Goal: Task Accomplishment & Management: Manage account settings

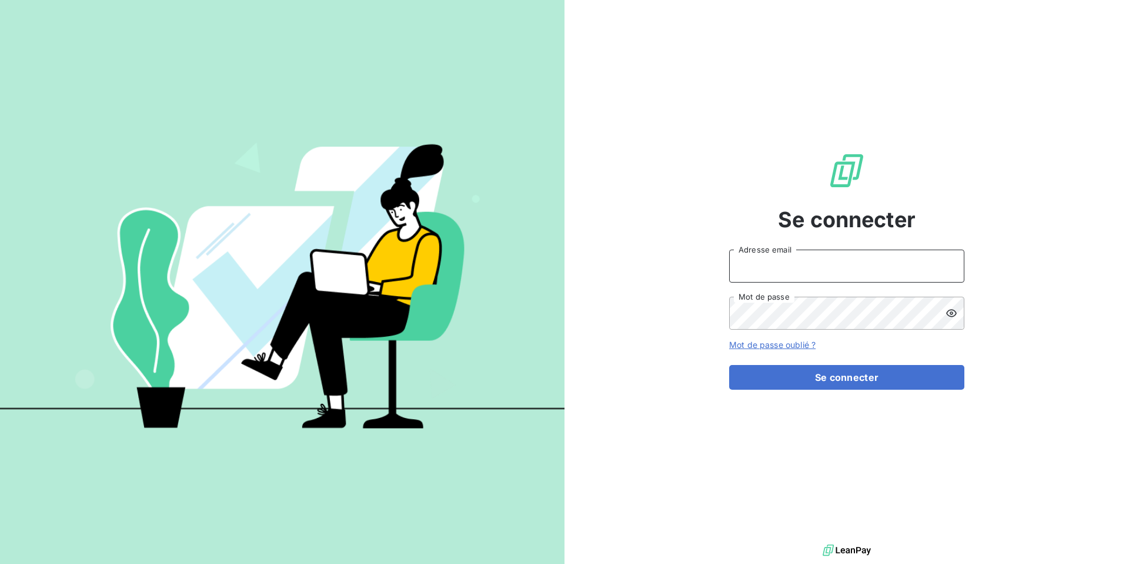
click at [772, 258] on input "Adresse email" at bounding box center [846, 265] width 235 height 33
type input "admin@sollase"
click at [729, 365] on button "Se connecter" at bounding box center [846, 377] width 235 height 25
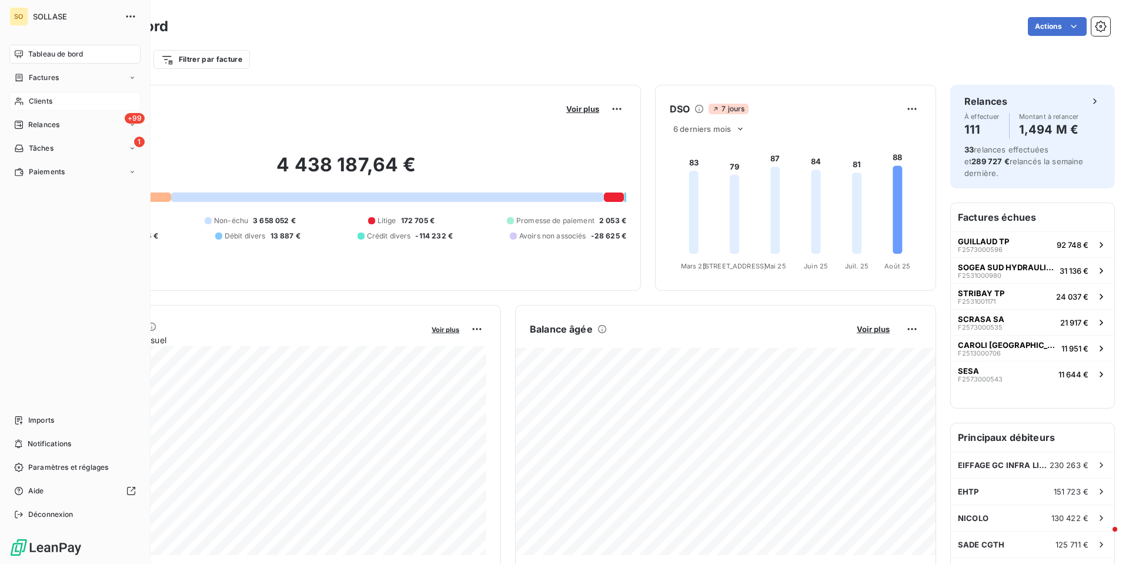
click at [42, 102] on span "Clients" at bounding box center [41, 101] width 24 height 11
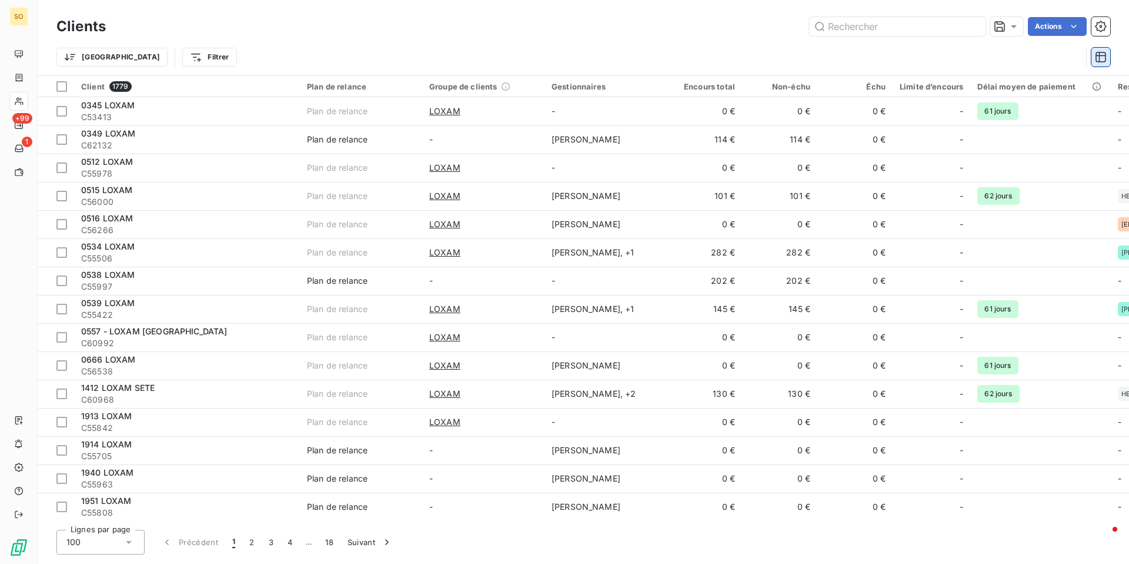
click at [1099, 57] on icon "button" at bounding box center [1101, 57] width 11 height 11
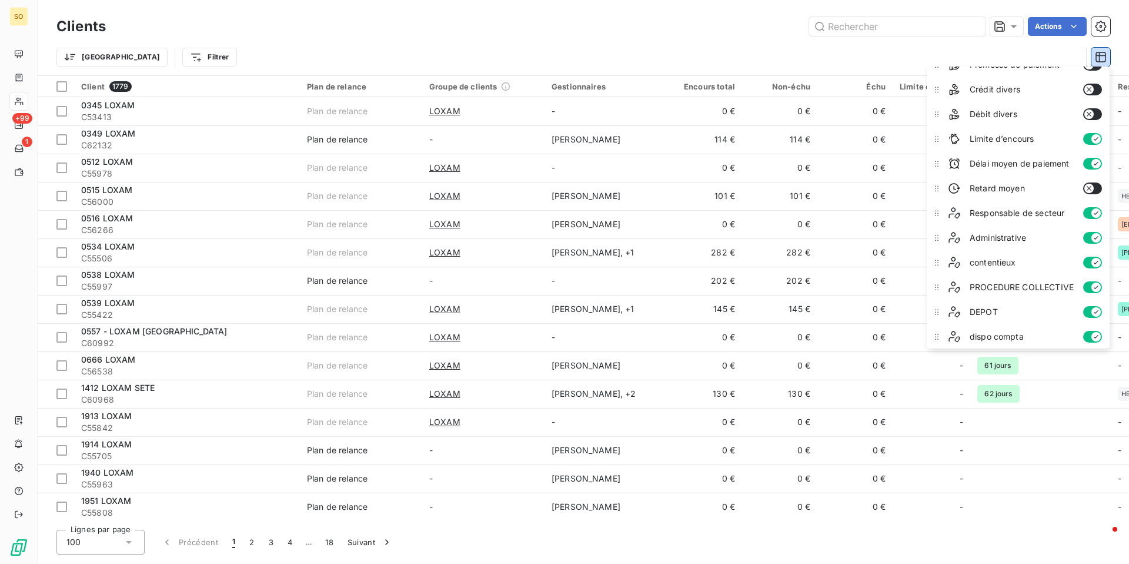
scroll to position [245, 0]
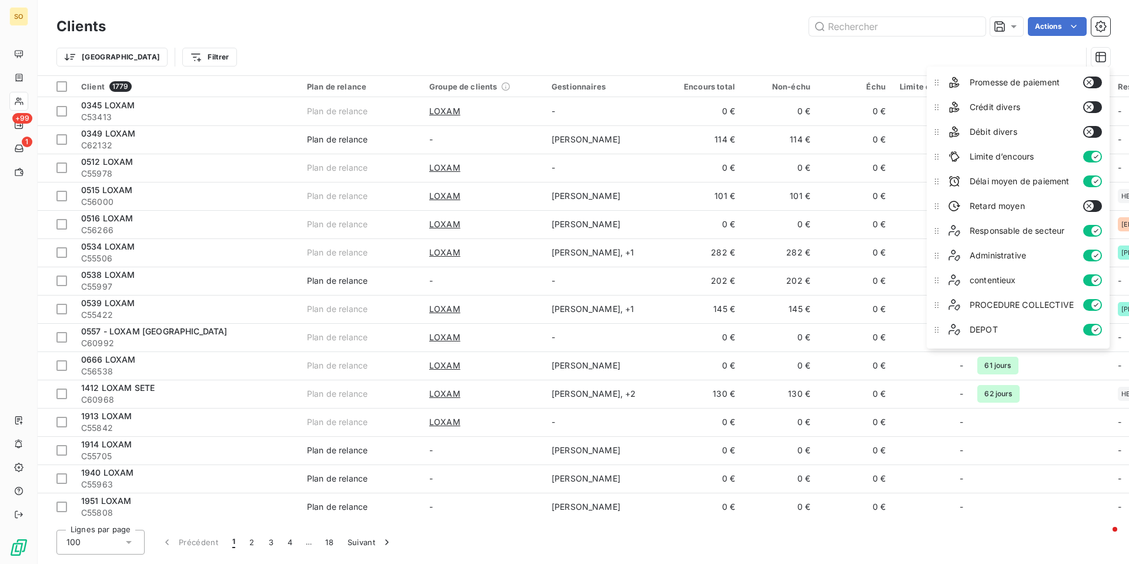
click at [1099, 208] on button "button" at bounding box center [1093, 206] width 19 height 12
click at [751, 49] on div "Trier Filtrer" at bounding box center [568, 57] width 1025 height 22
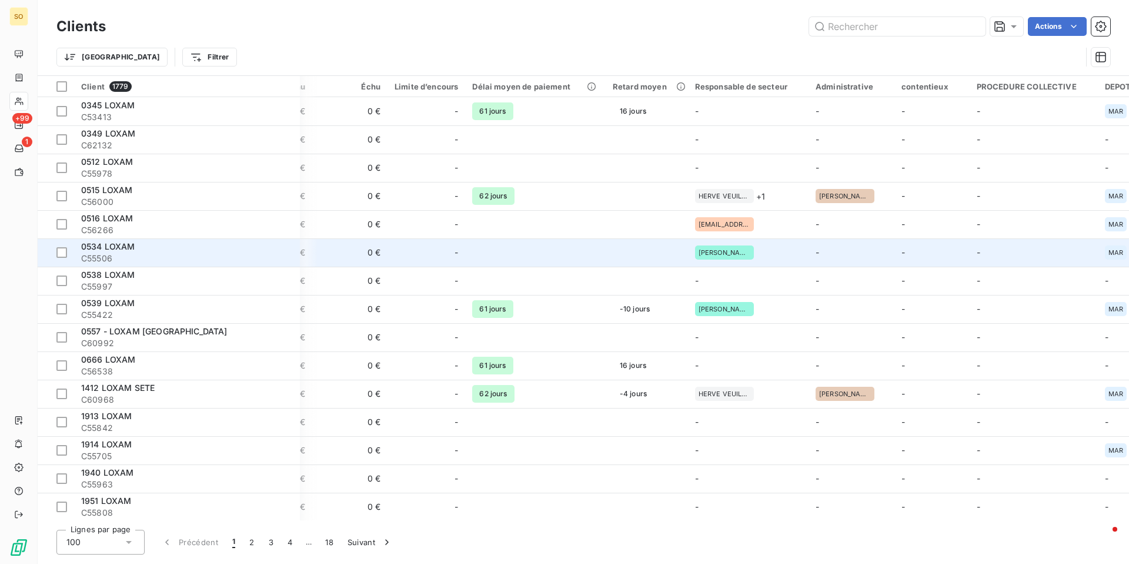
scroll to position [0, 466]
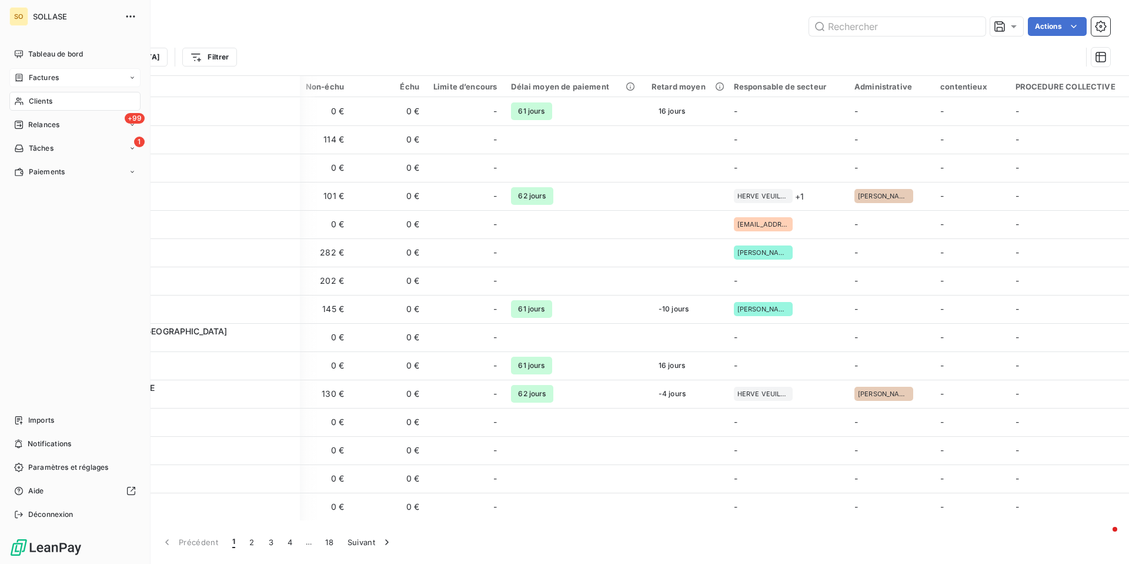
click at [50, 79] on span "Factures" at bounding box center [44, 77] width 30 height 11
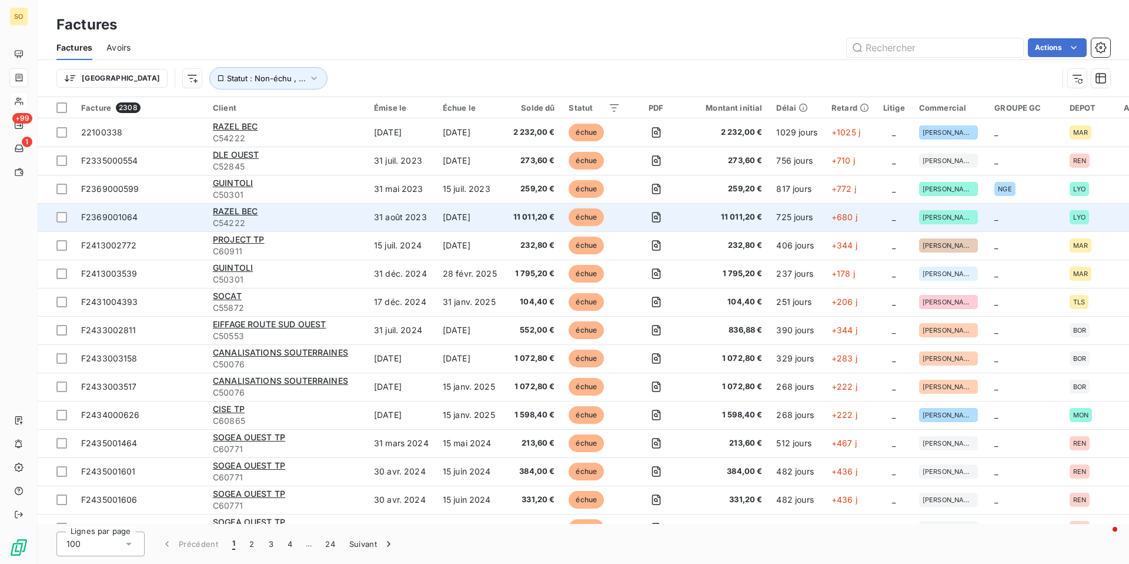
scroll to position [0, 32]
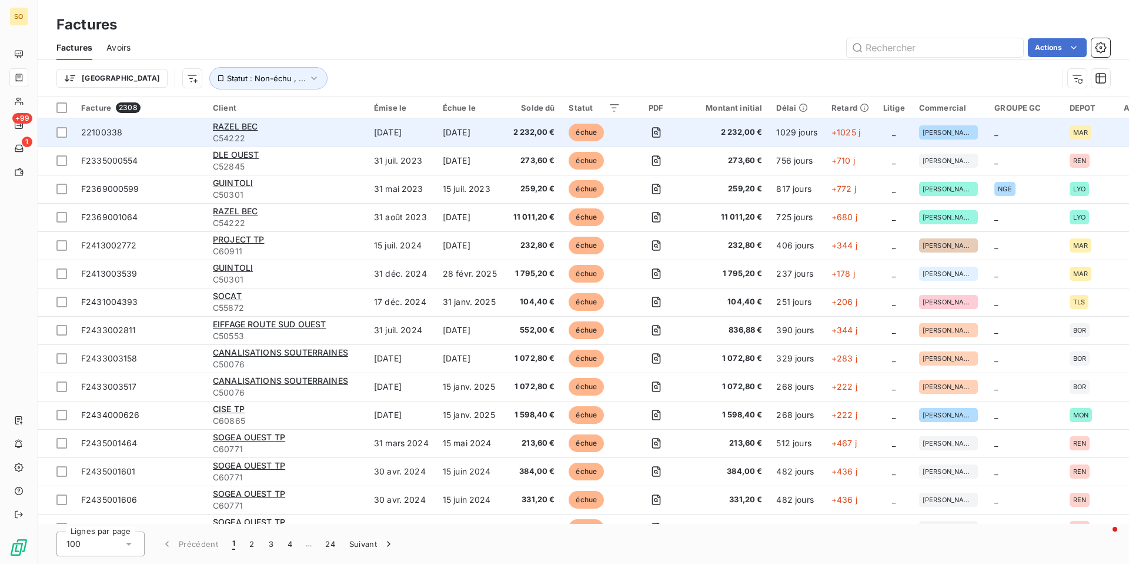
click at [847, 134] on span "+1025 j" at bounding box center [846, 132] width 29 height 10
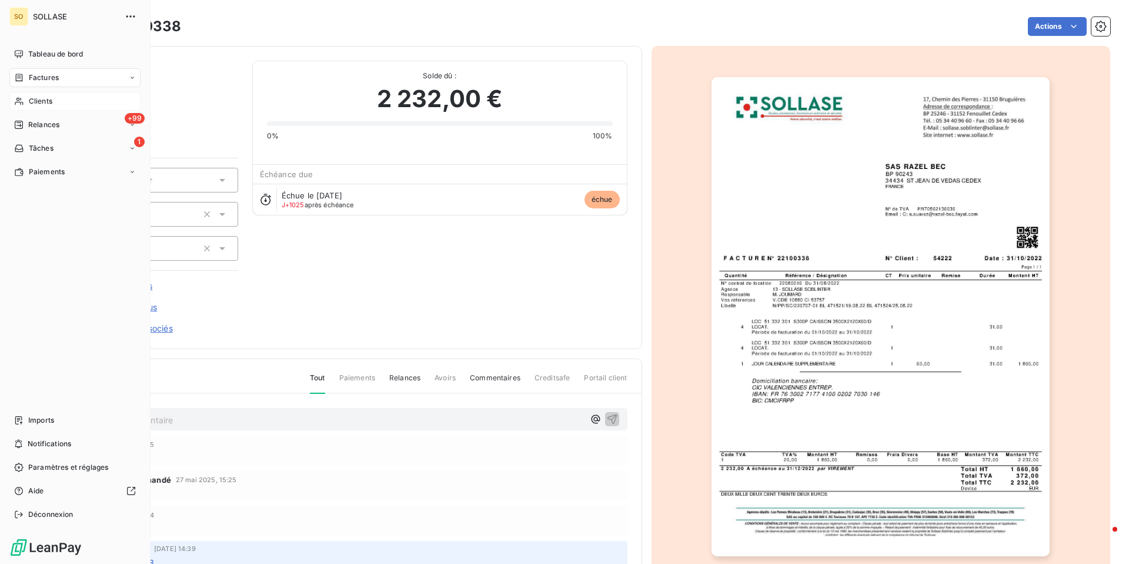
click at [32, 102] on span "Clients" at bounding box center [41, 101] width 24 height 11
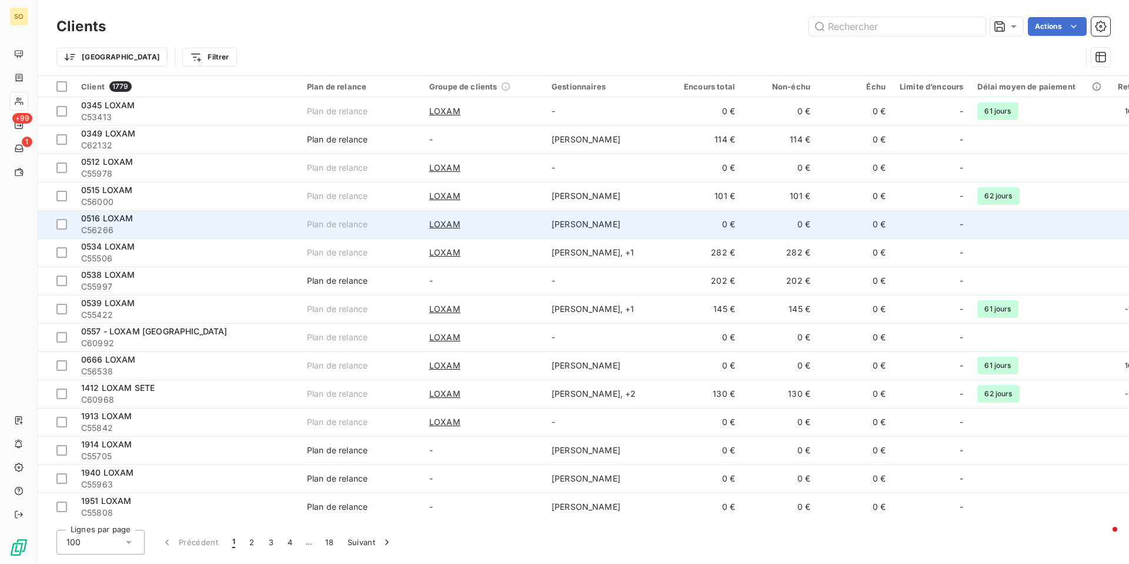
click at [199, 224] on span "C56266" at bounding box center [187, 230] width 212 height 12
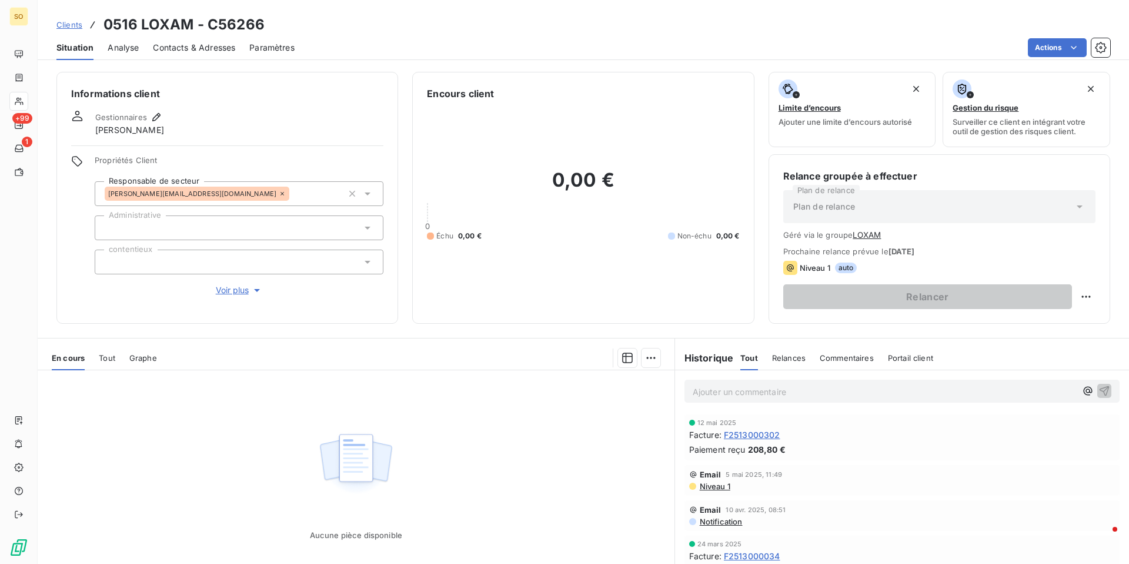
click at [70, 26] on span "Clients" at bounding box center [69, 24] width 26 height 9
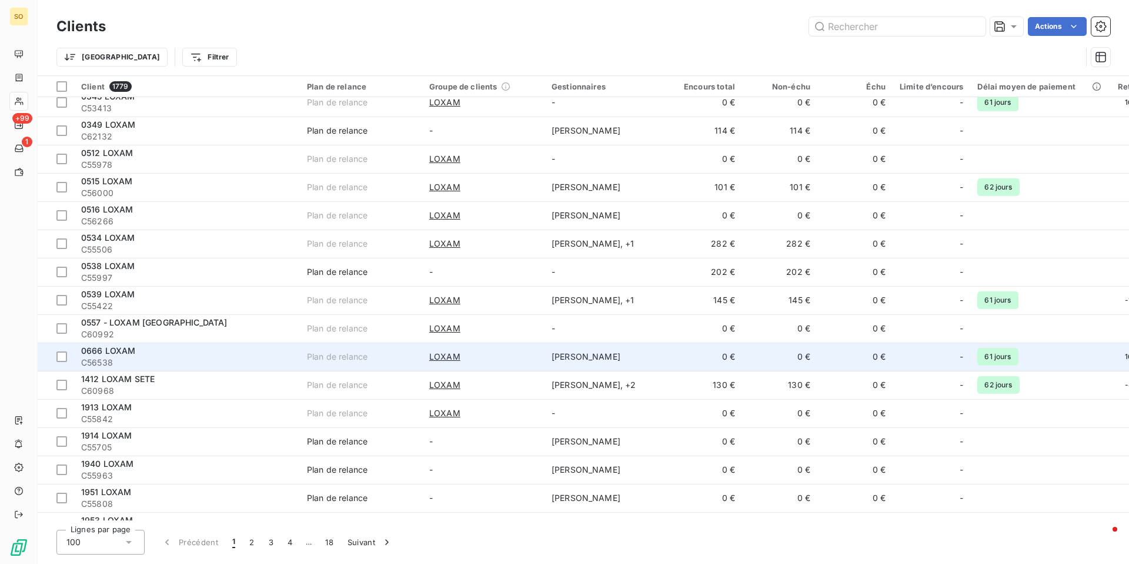
scroll to position [9, 0]
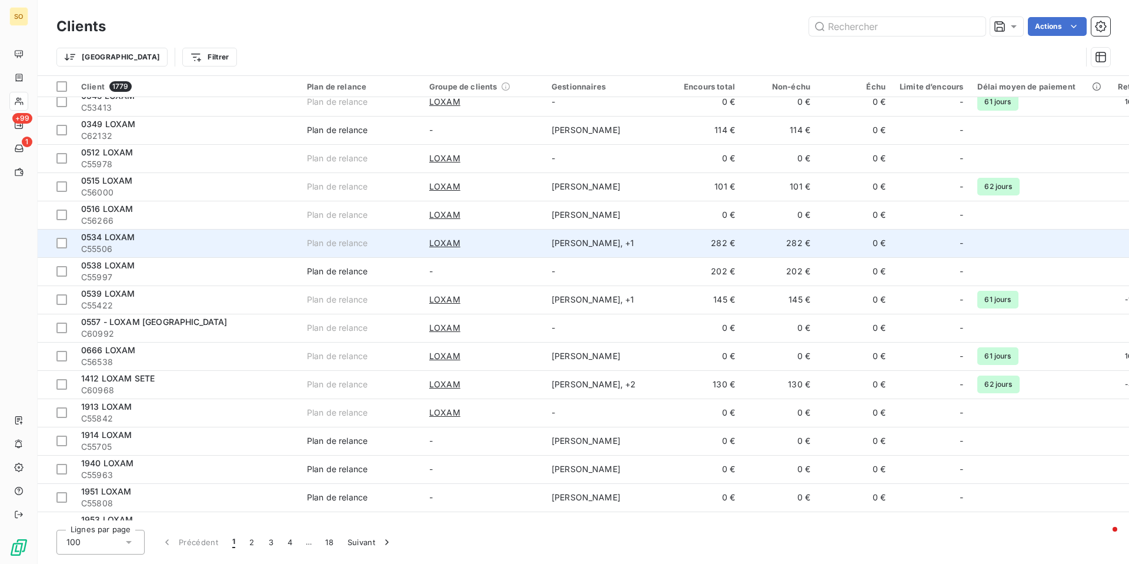
click at [487, 239] on div "LOXAM" at bounding box center [483, 243] width 108 height 12
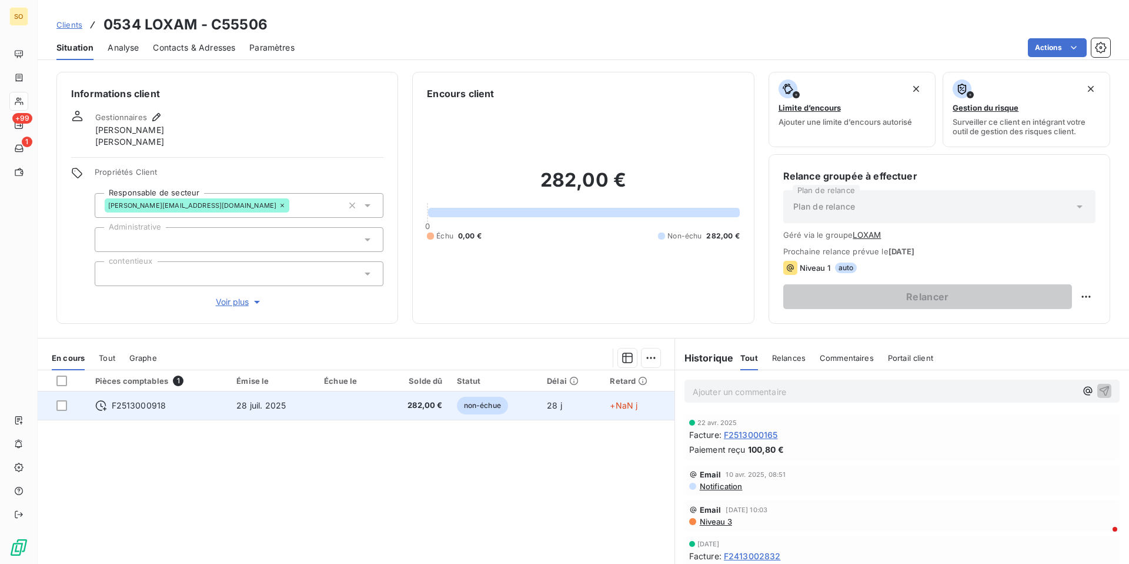
click at [632, 405] on span "+NaN j" at bounding box center [624, 405] width 28 height 10
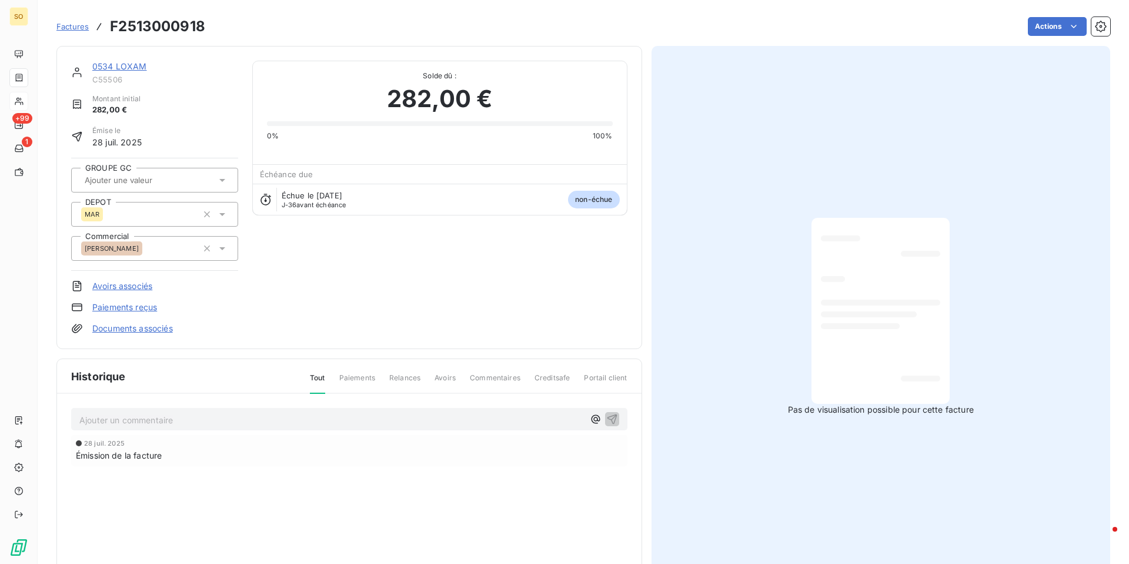
click at [73, 24] on span "Factures" at bounding box center [72, 26] width 32 height 9
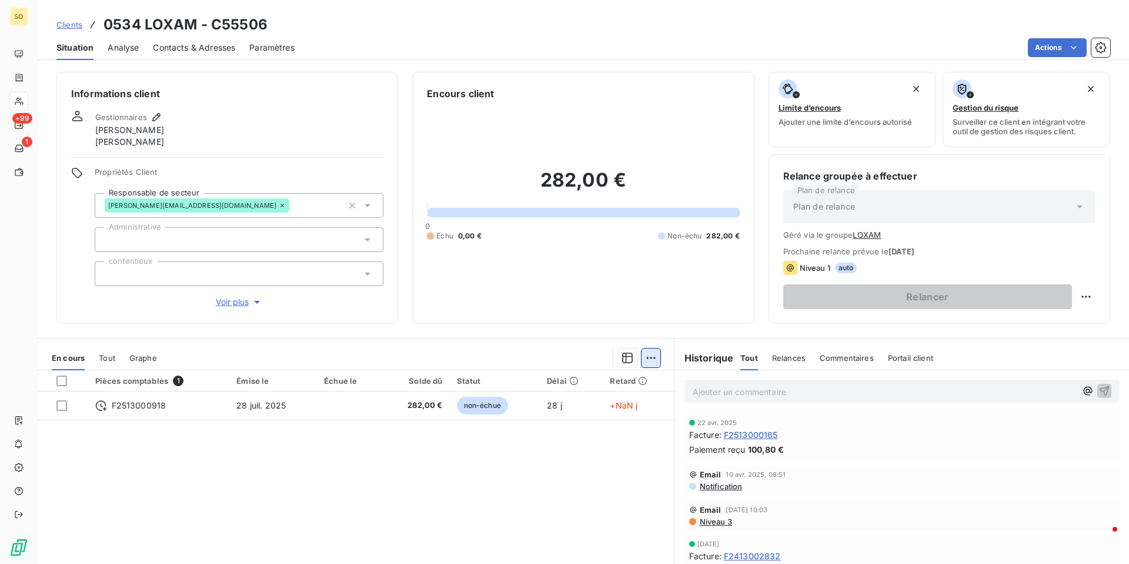
click at [648, 360] on html "SO +99 1 Clients 0534 LOXAM - C55506 Situation Analyse Contacts & Adresses Para…" at bounding box center [564, 282] width 1129 height 564
click at [602, 465] on html "SO +99 1 Clients 0534 LOXAM - C55506 Situation Analyse Contacts & Adresses Para…" at bounding box center [564, 282] width 1129 height 564
click at [626, 357] on icon "button" at bounding box center [628, 358] width 12 height 12
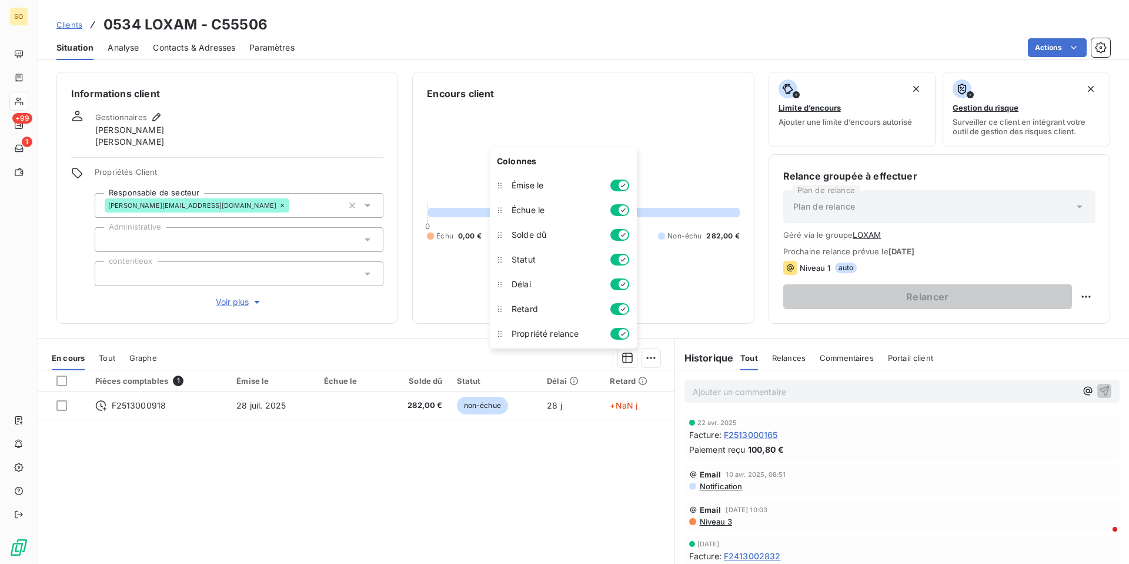
click at [533, 479] on div "Pièces comptables 1 Émise le Échue le Solde dû Statut Délai Retard F2513000918 …" at bounding box center [356, 483] width 637 height 226
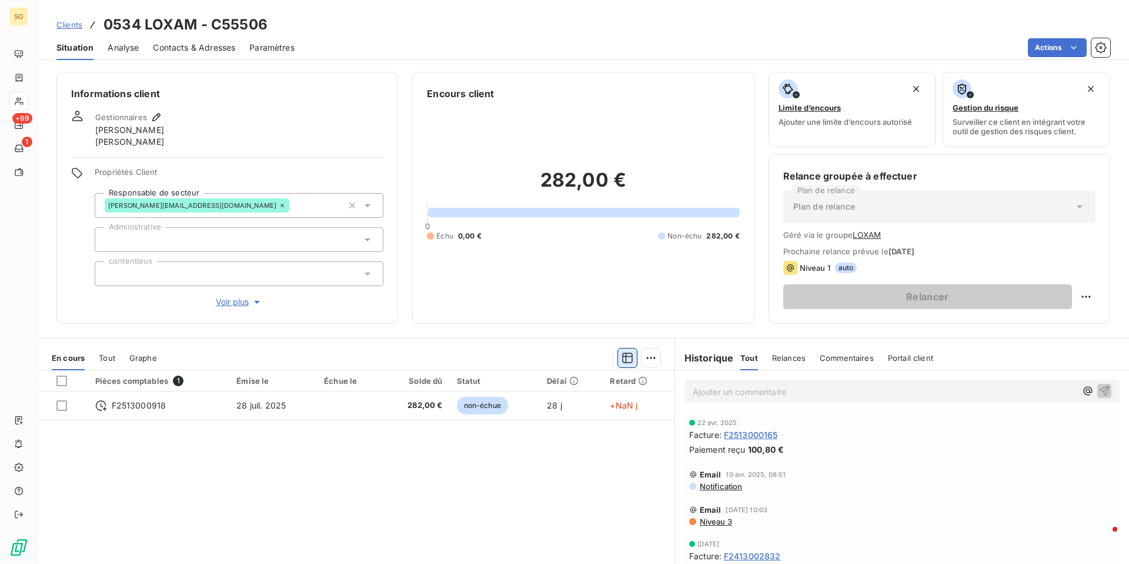
click at [622, 357] on icon "button" at bounding box center [627, 357] width 11 height 11
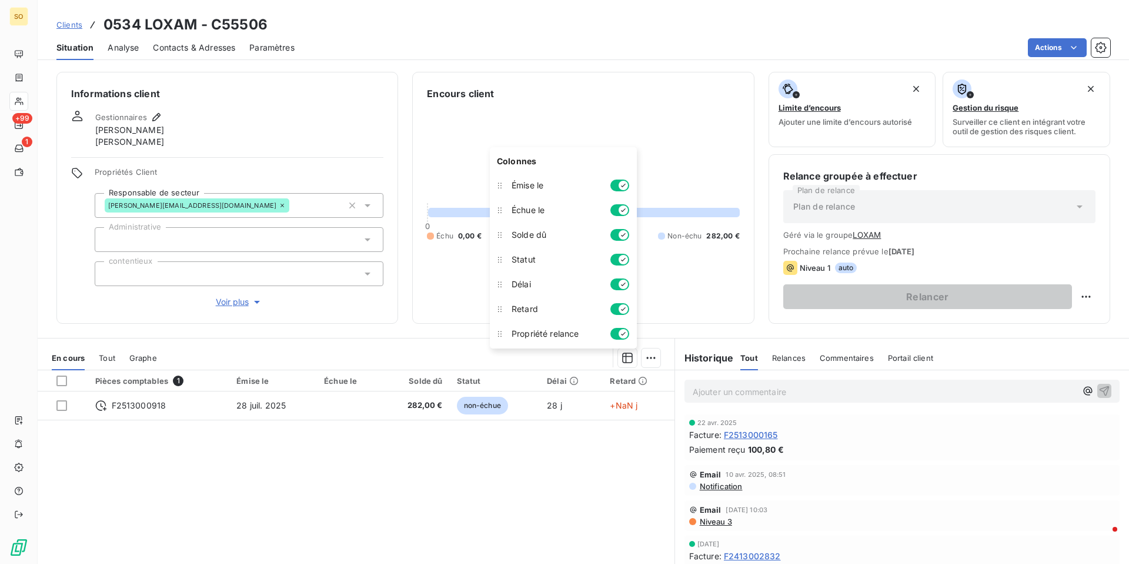
click at [625, 332] on icon "button" at bounding box center [623, 333] width 9 height 9
click at [625, 332] on button "button" at bounding box center [620, 334] width 19 height 12
click at [571, 482] on div "Pièces comptables 1 Émise le Échue le Solde dû Statut Délai Retard F2513000918 …" at bounding box center [356, 483] width 637 height 226
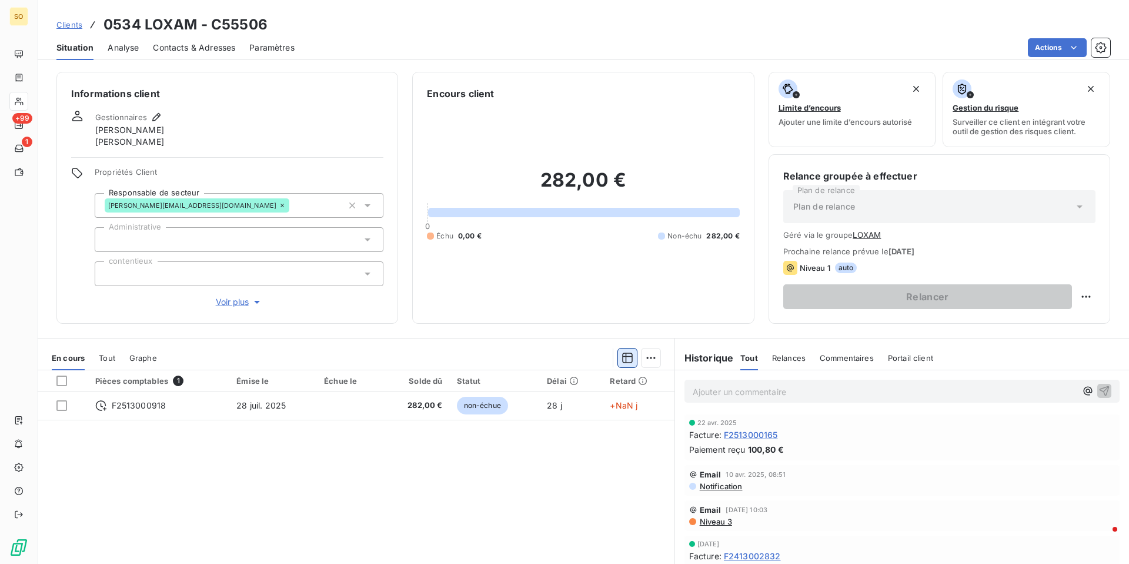
click at [631, 361] on icon "button" at bounding box center [627, 357] width 11 height 11
click at [455, 508] on div "Pièces comptables 1 Émise le Échue le Solde dû Statut Délai Retard F2513000918 …" at bounding box center [356, 483] width 637 height 226
click at [1101, 47] on icon "button" at bounding box center [1101, 48] width 12 height 12
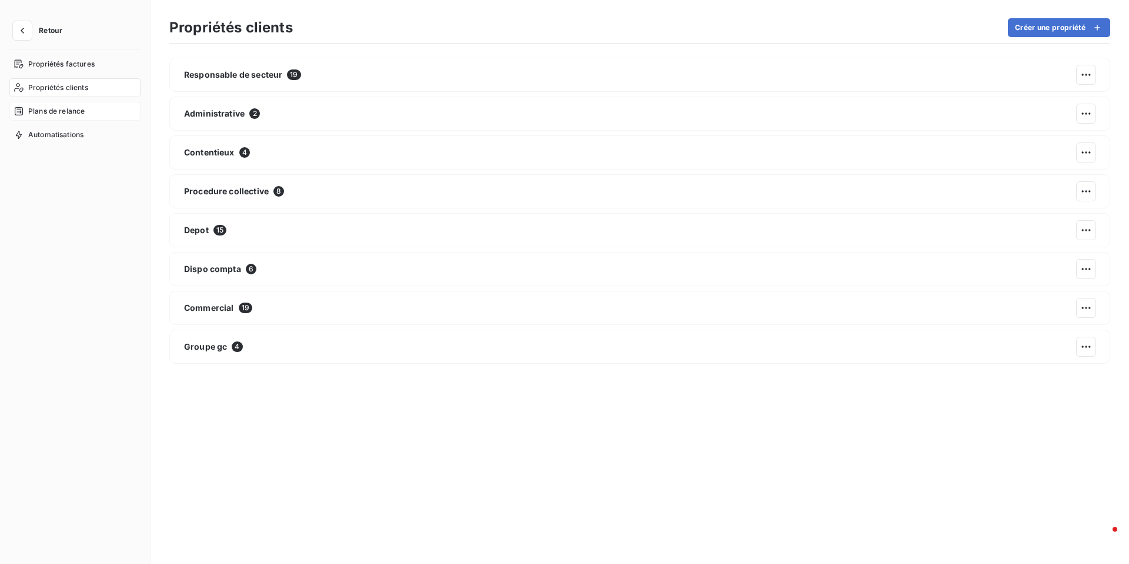
click at [70, 106] on span "Plans de relance" at bounding box center [56, 111] width 56 height 11
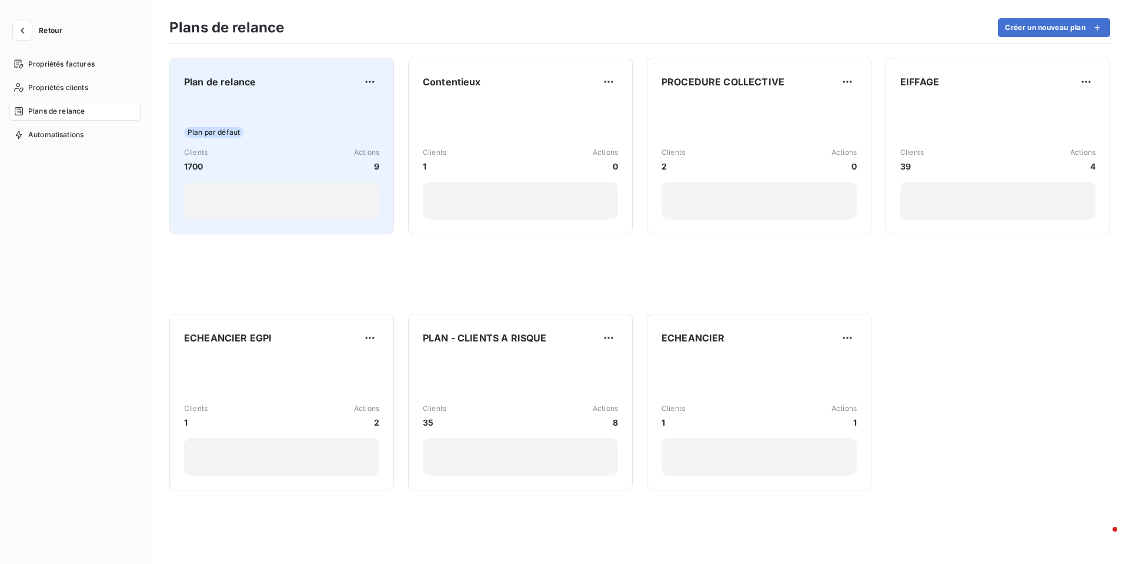
click at [327, 94] on div "Plan de relance Plan par défaut Clients 1700 Actions 9" at bounding box center [281, 145] width 195 height 147
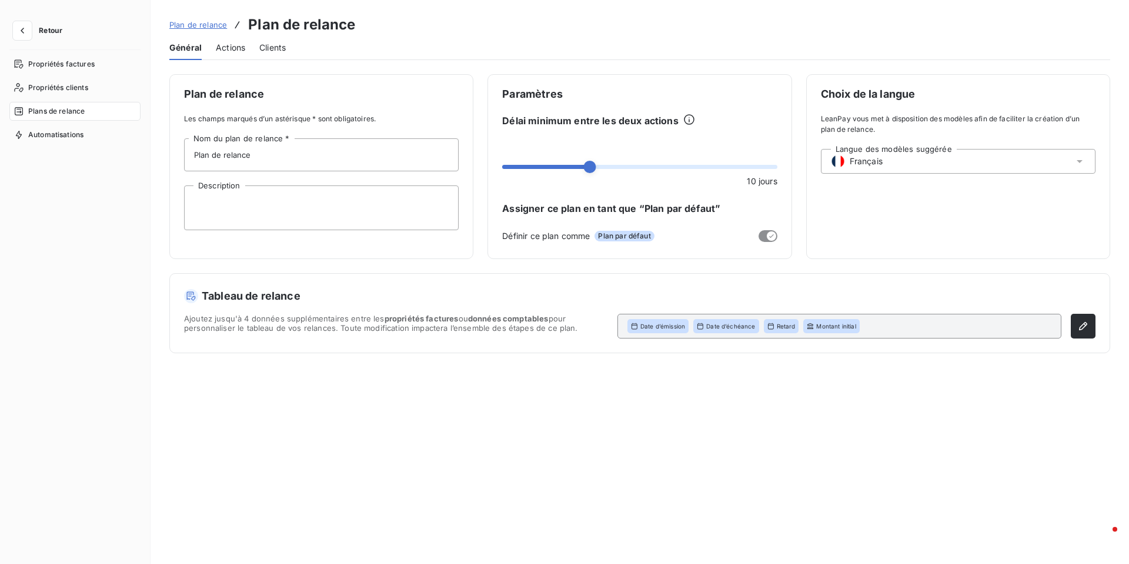
click at [235, 42] on span "Actions" at bounding box center [230, 48] width 29 height 12
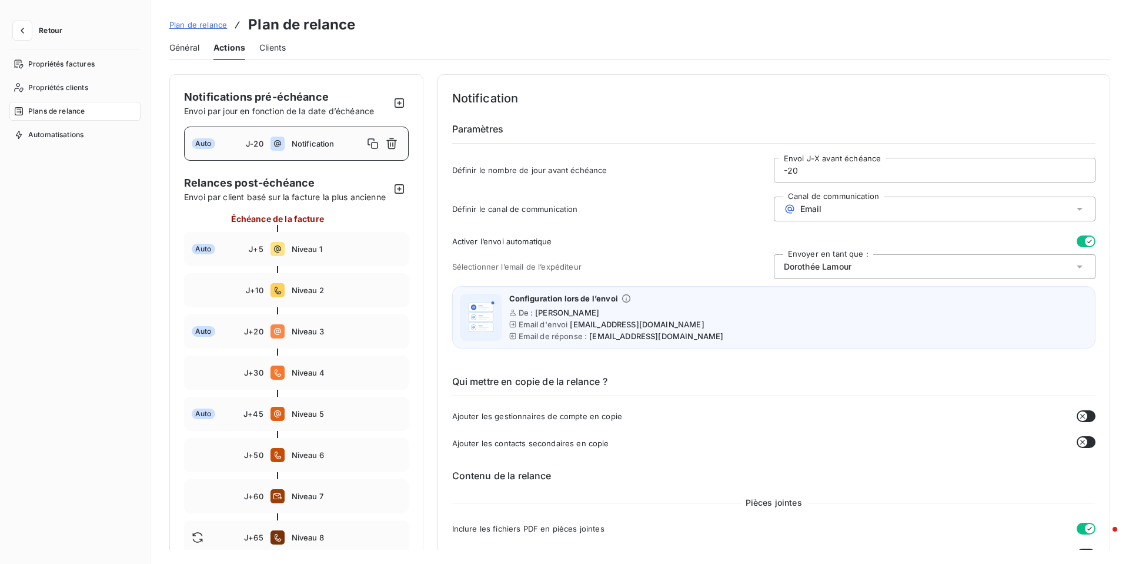
click at [851, 208] on div "Email" at bounding box center [935, 208] width 322 height 25
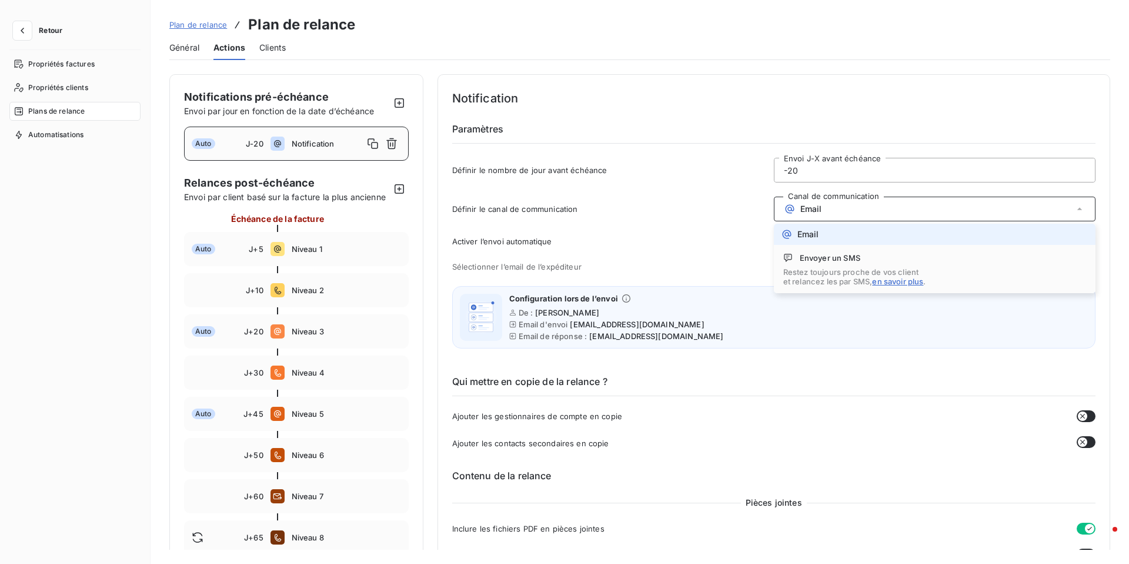
click at [851, 208] on div "Email" at bounding box center [935, 208] width 322 height 25
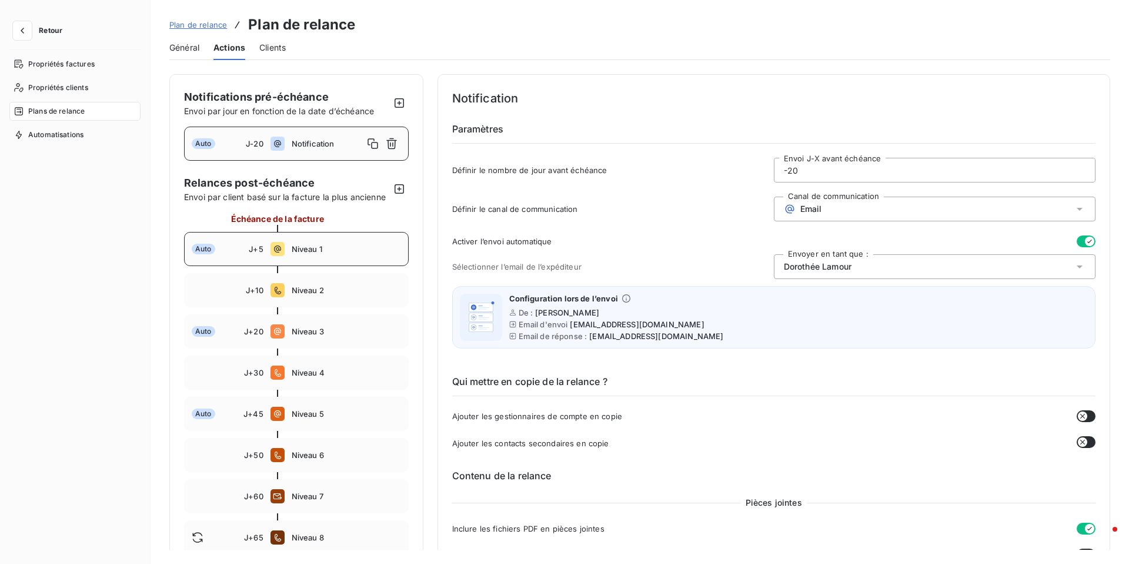
click at [364, 251] on span "Niveau 1" at bounding box center [346, 248] width 109 height 9
type input "5"
click at [819, 206] on div "Email" at bounding box center [935, 208] width 322 height 25
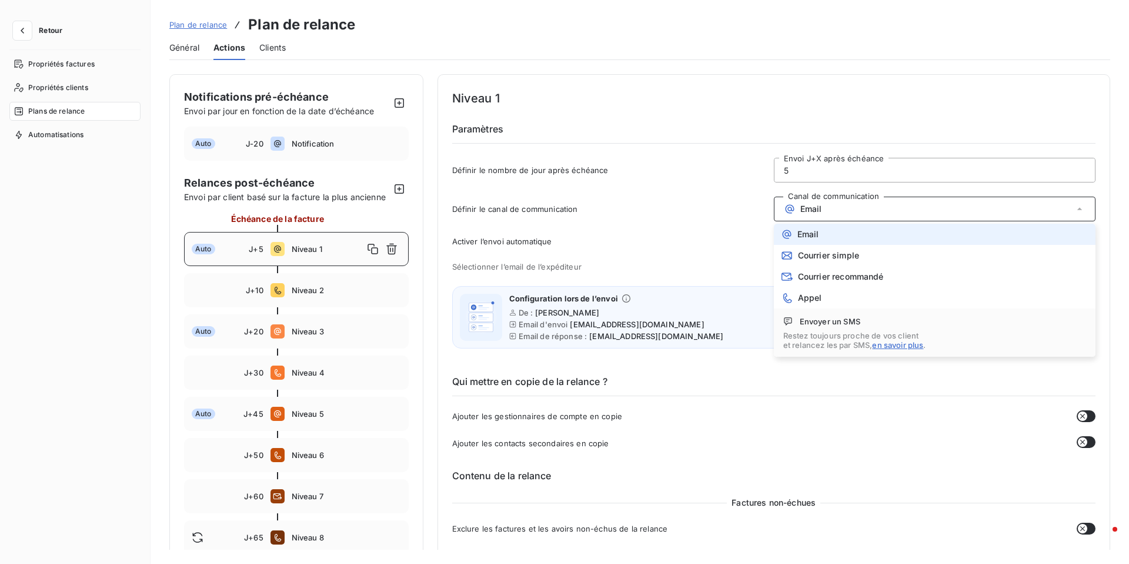
click at [819, 206] on div "Email" at bounding box center [935, 208] width 322 height 25
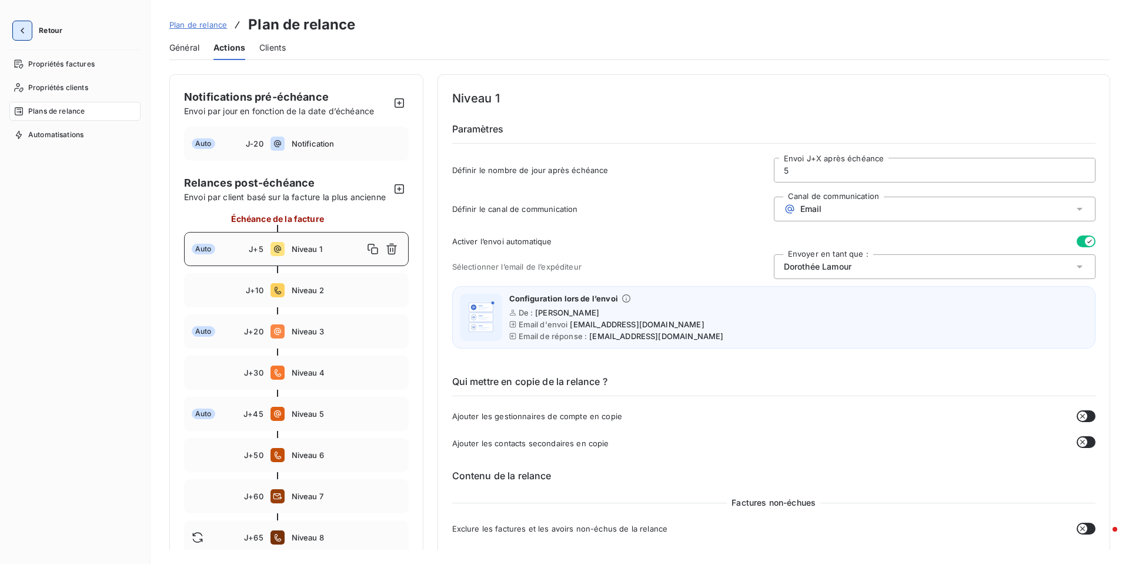
click at [25, 28] on icon "button" at bounding box center [22, 31] width 12 height 12
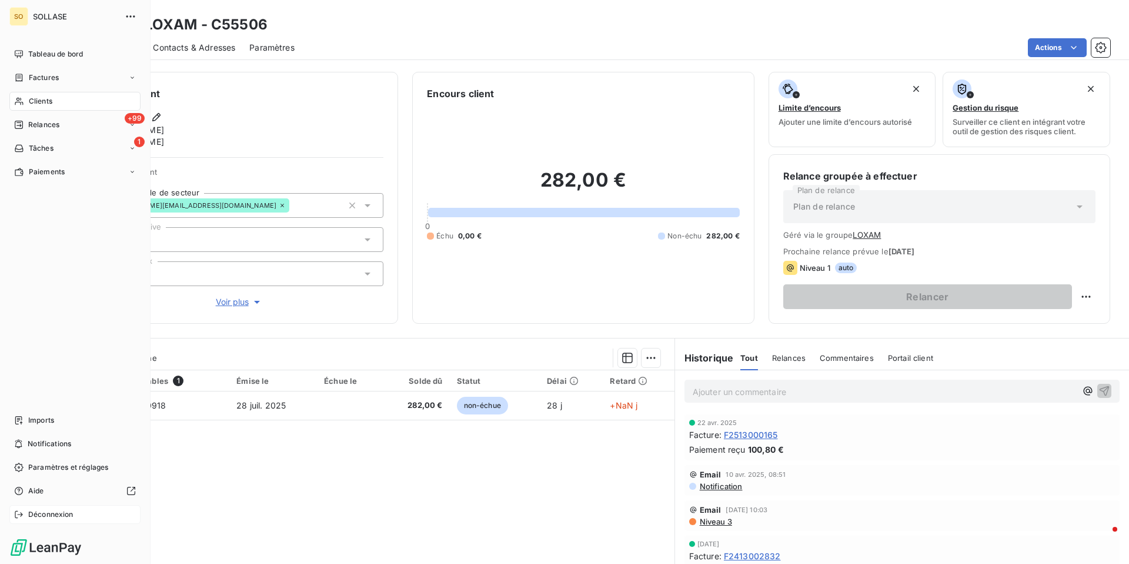
click at [25, 516] on div "Déconnexion" at bounding box center [74, 514] width 131 height 19
